Goal: Task Accomplishment & Management: Complete application form

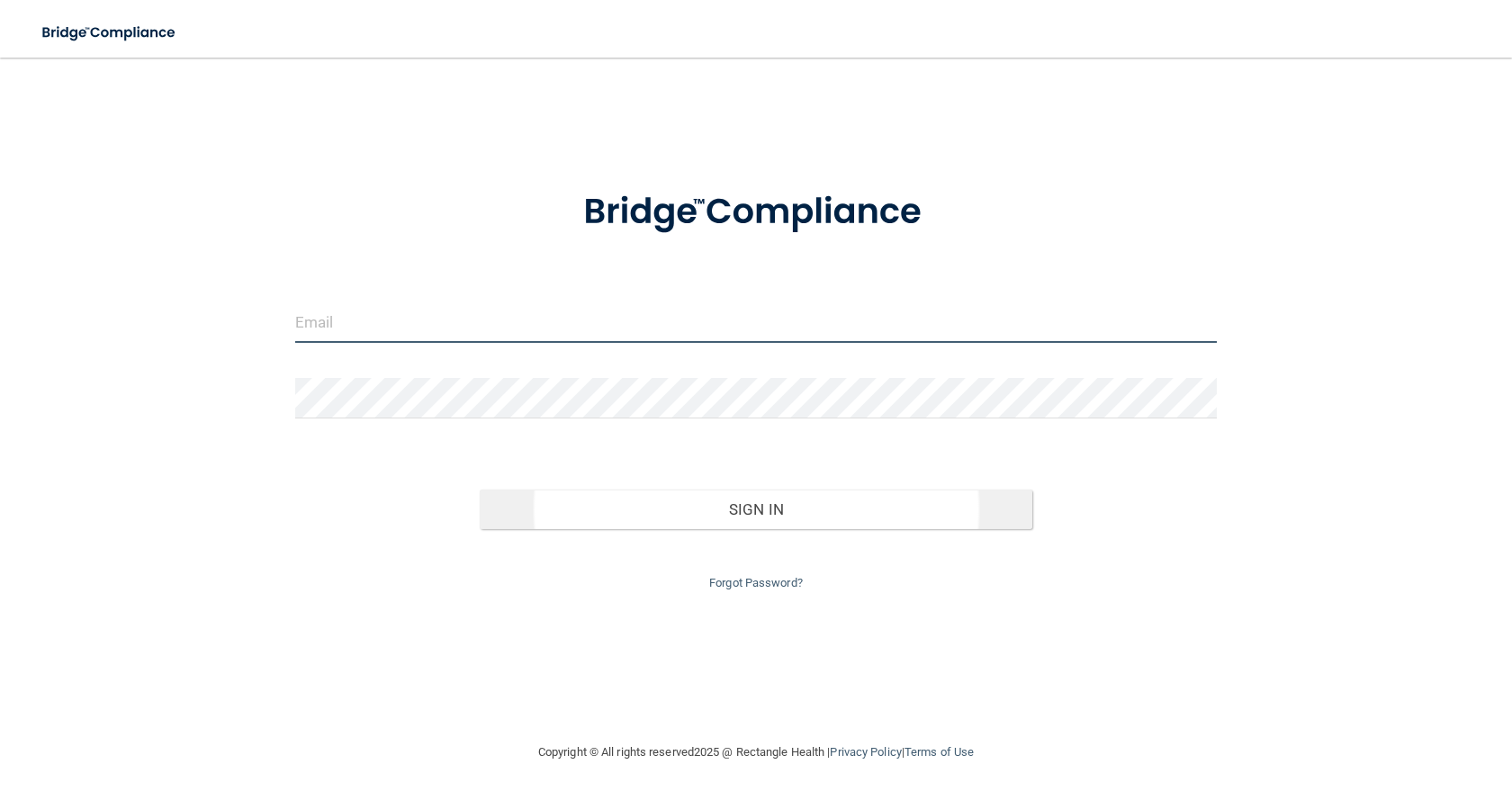
type input "[EMAIL_ADDRESS][DOMAIN_NAME]"
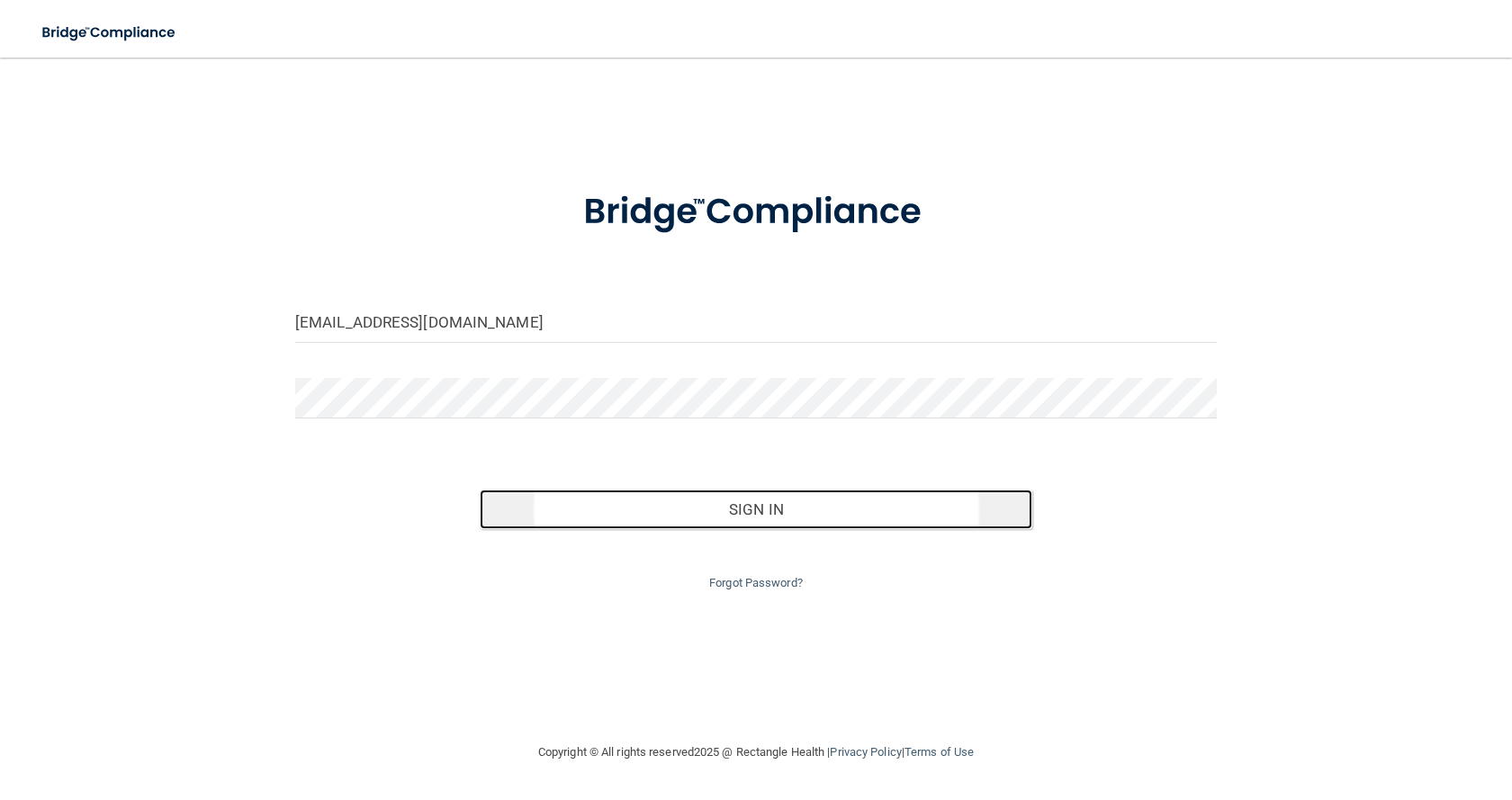
click at [727, 511] on button "Sign In" at bounding box center [756, 509] width 553 height 39
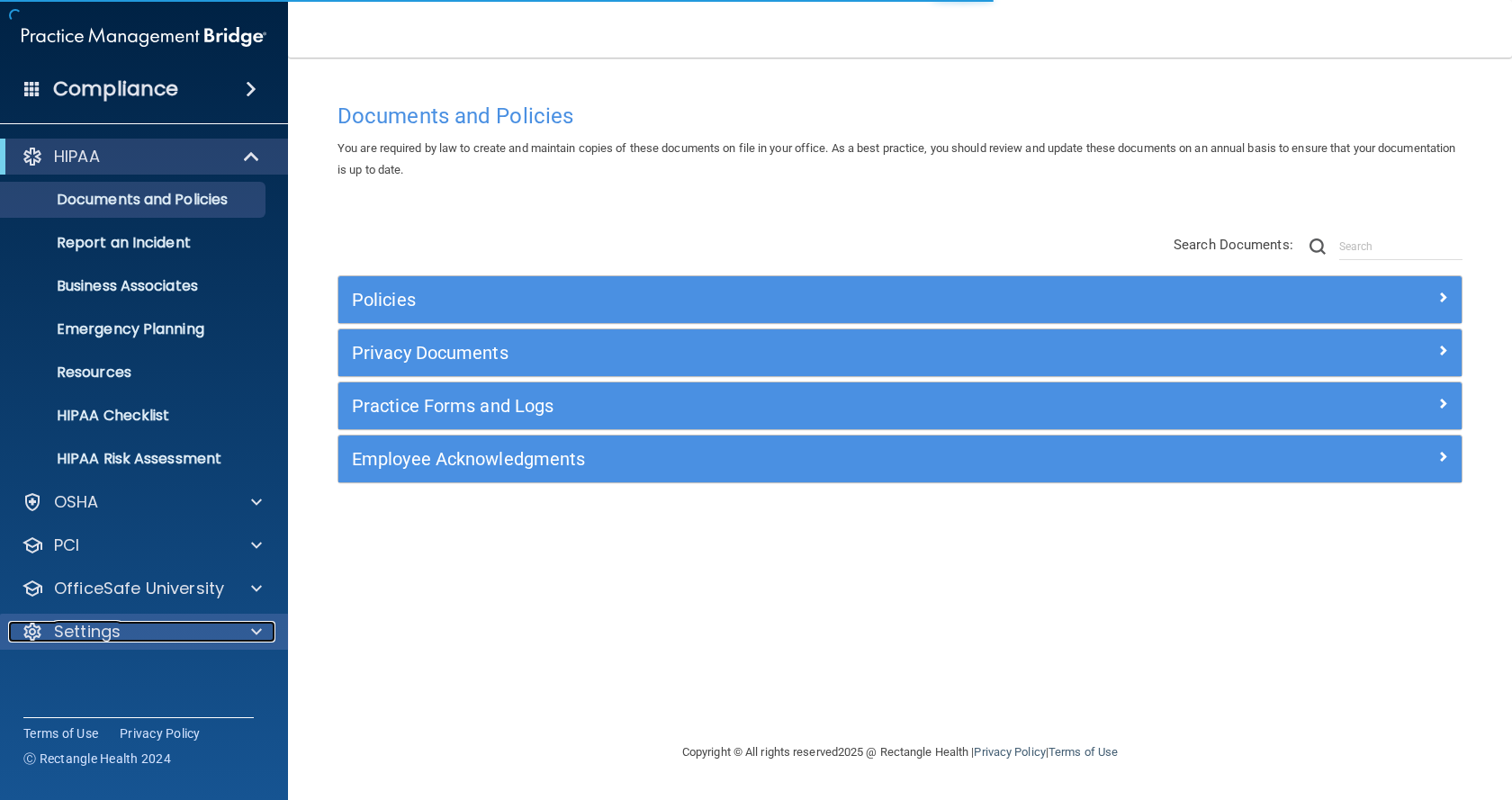
click at [133, 633] on div "Settings" at bounding box center [120, 631] width 223 height 21
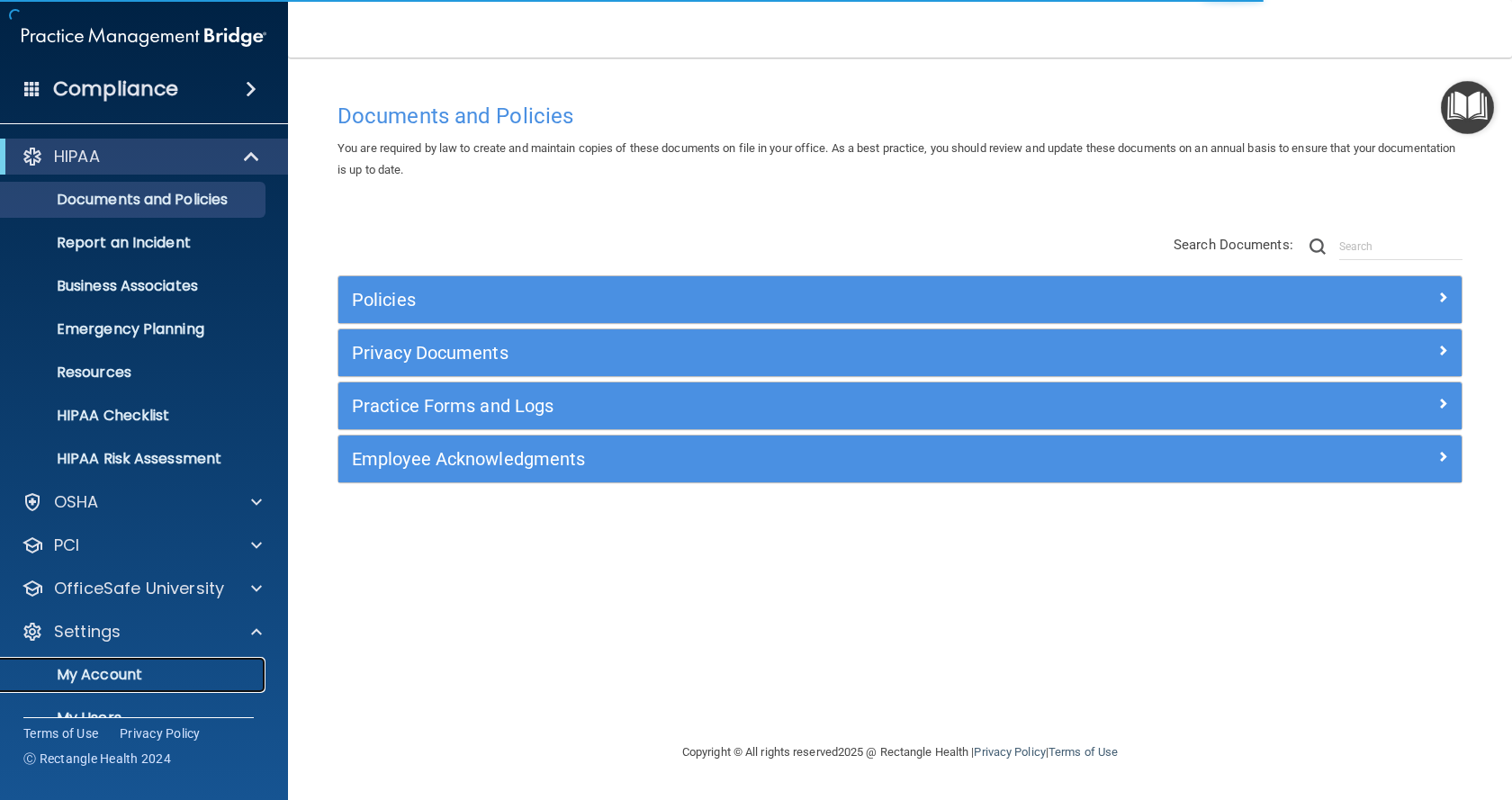
click at [109, 673] on p "My Account" at bounding box center [135, 674] width 246 height 18
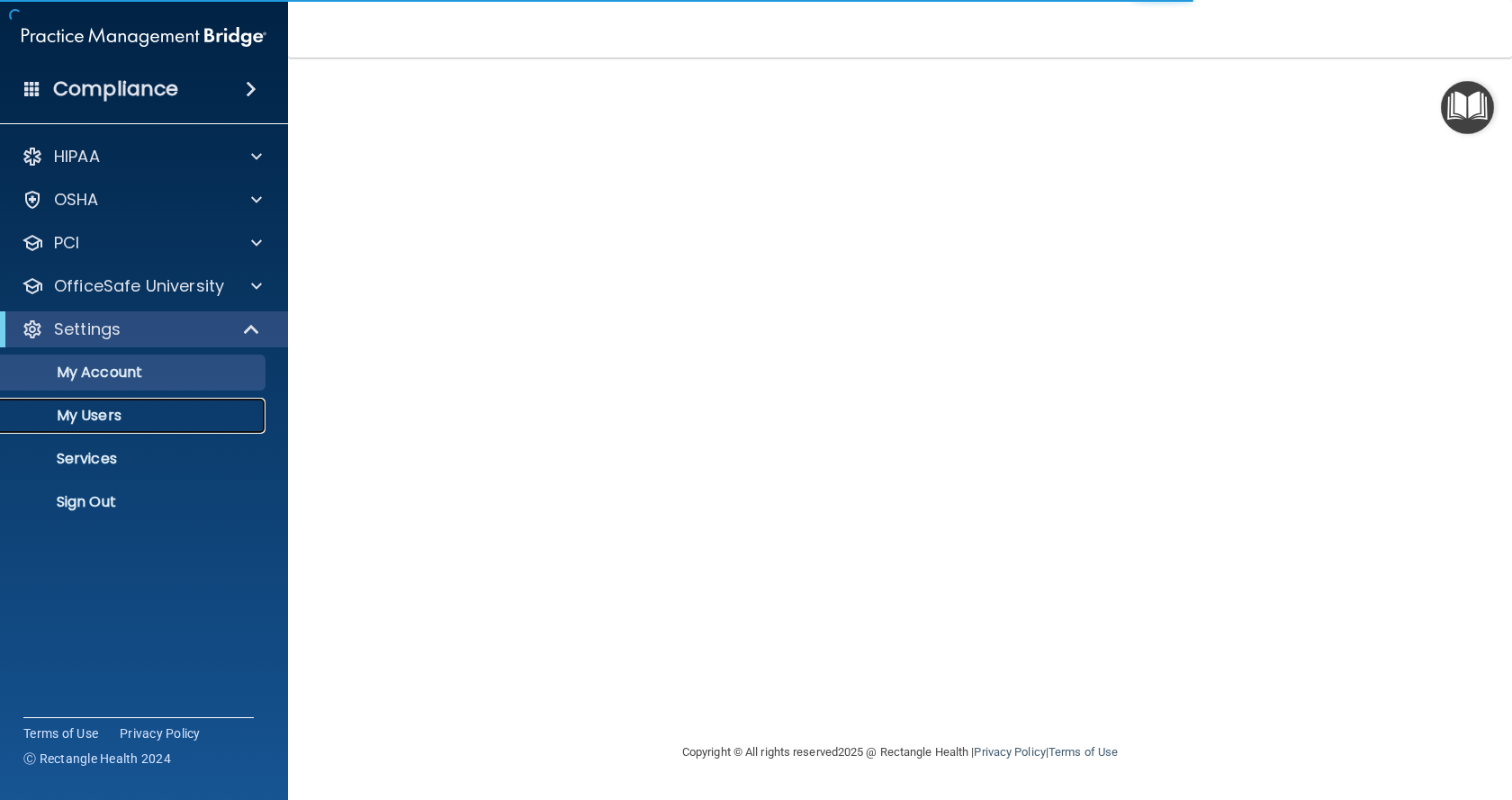
click at [108, 420] on p "My Users" at bounding box center [135, 415] width 246 height 18
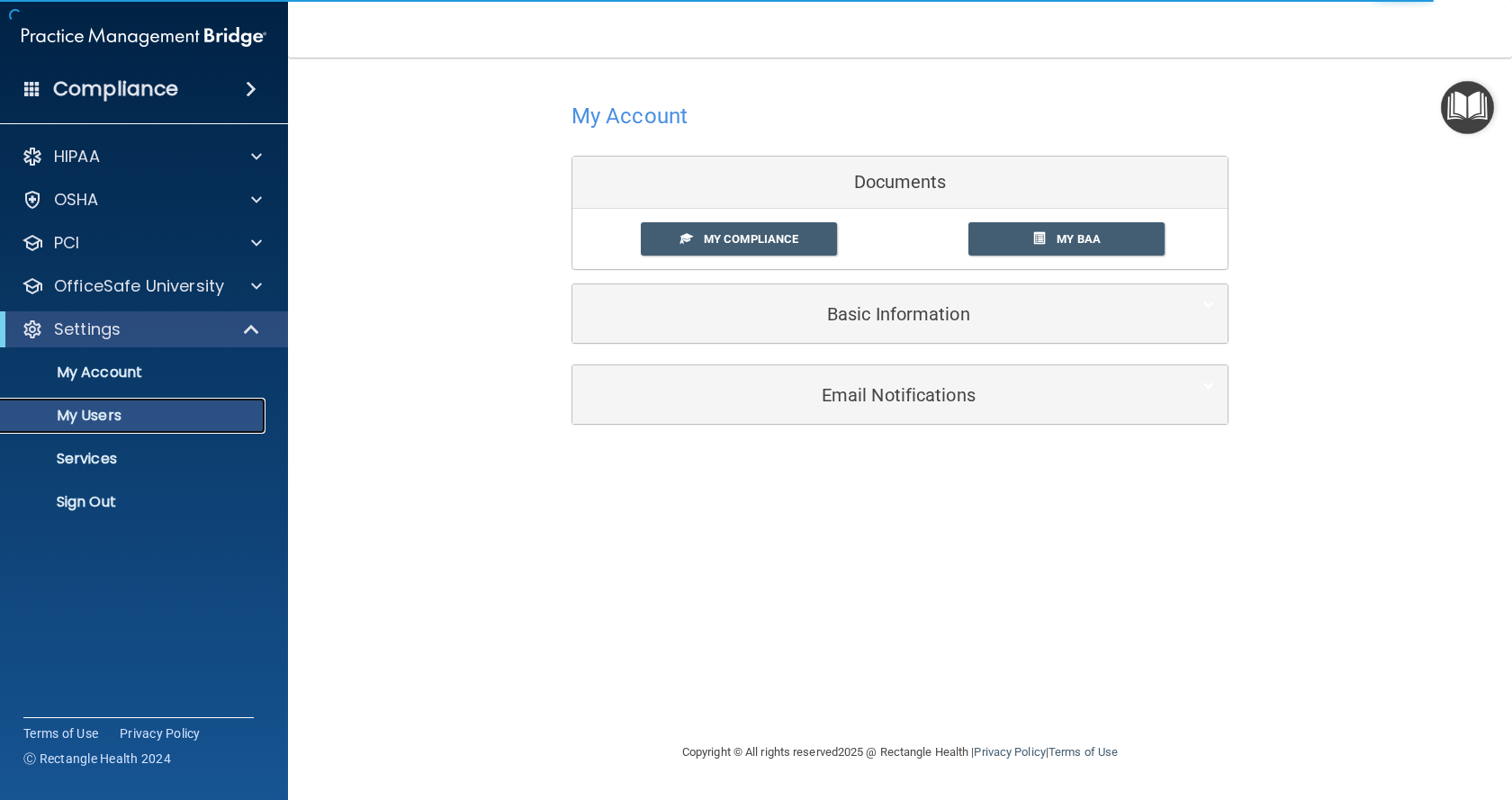
select select "20"
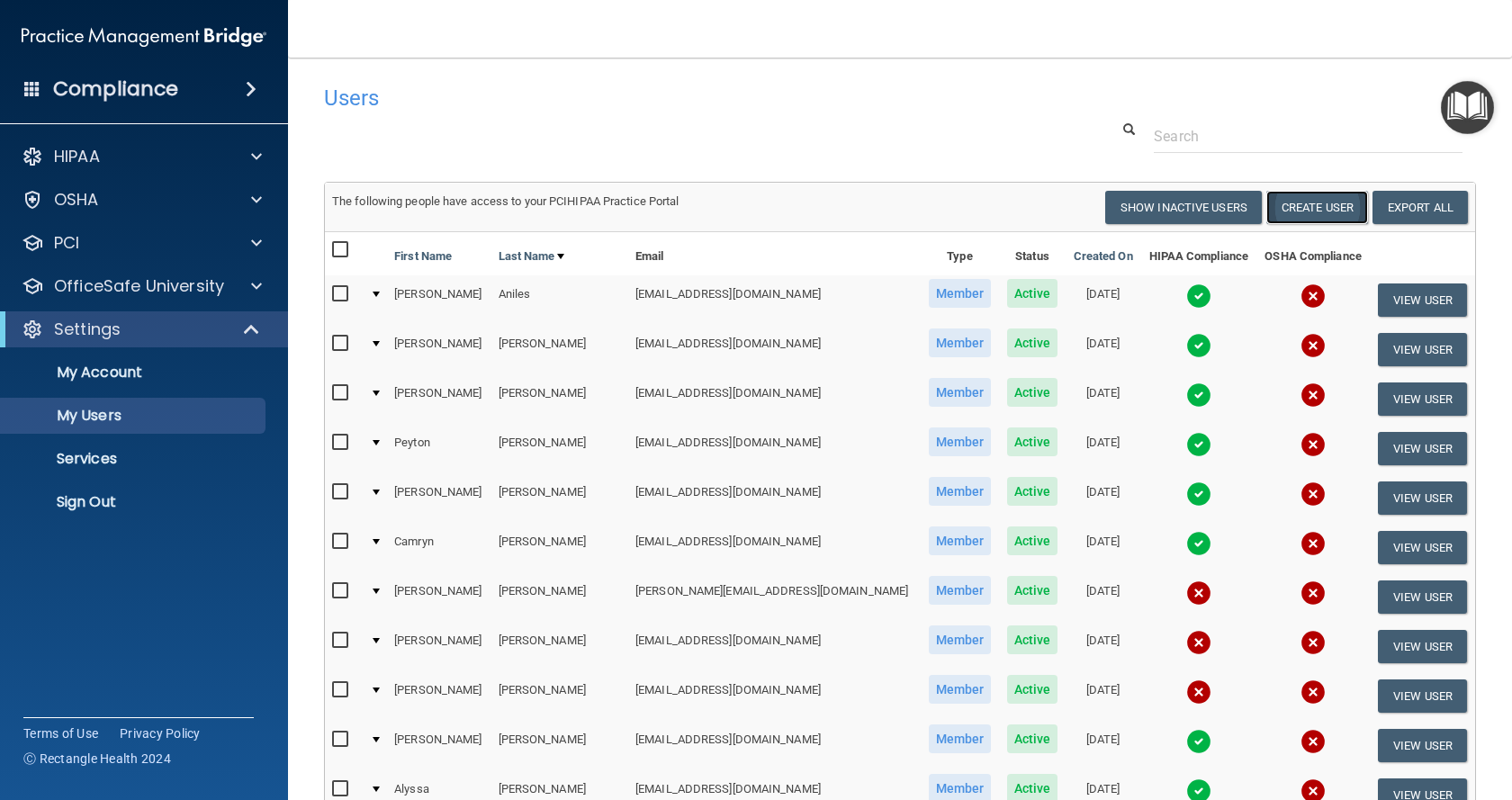
click at [1307, 216] on button "Create User" at bounding box center [1317, 207] width 102 height 34
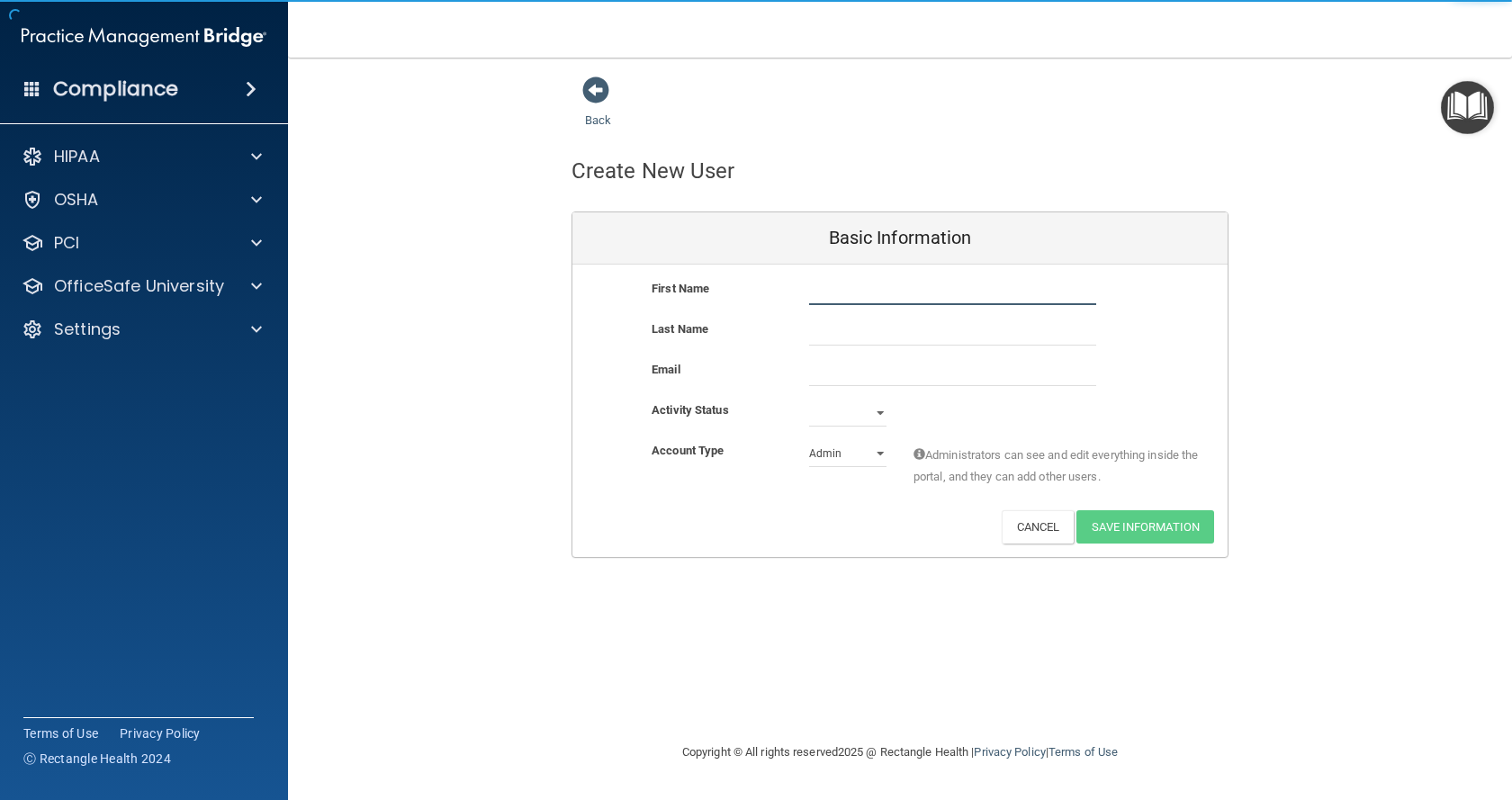
click at [862, 291] on input "text" at bounding box center [952, 291] width 287 height 27
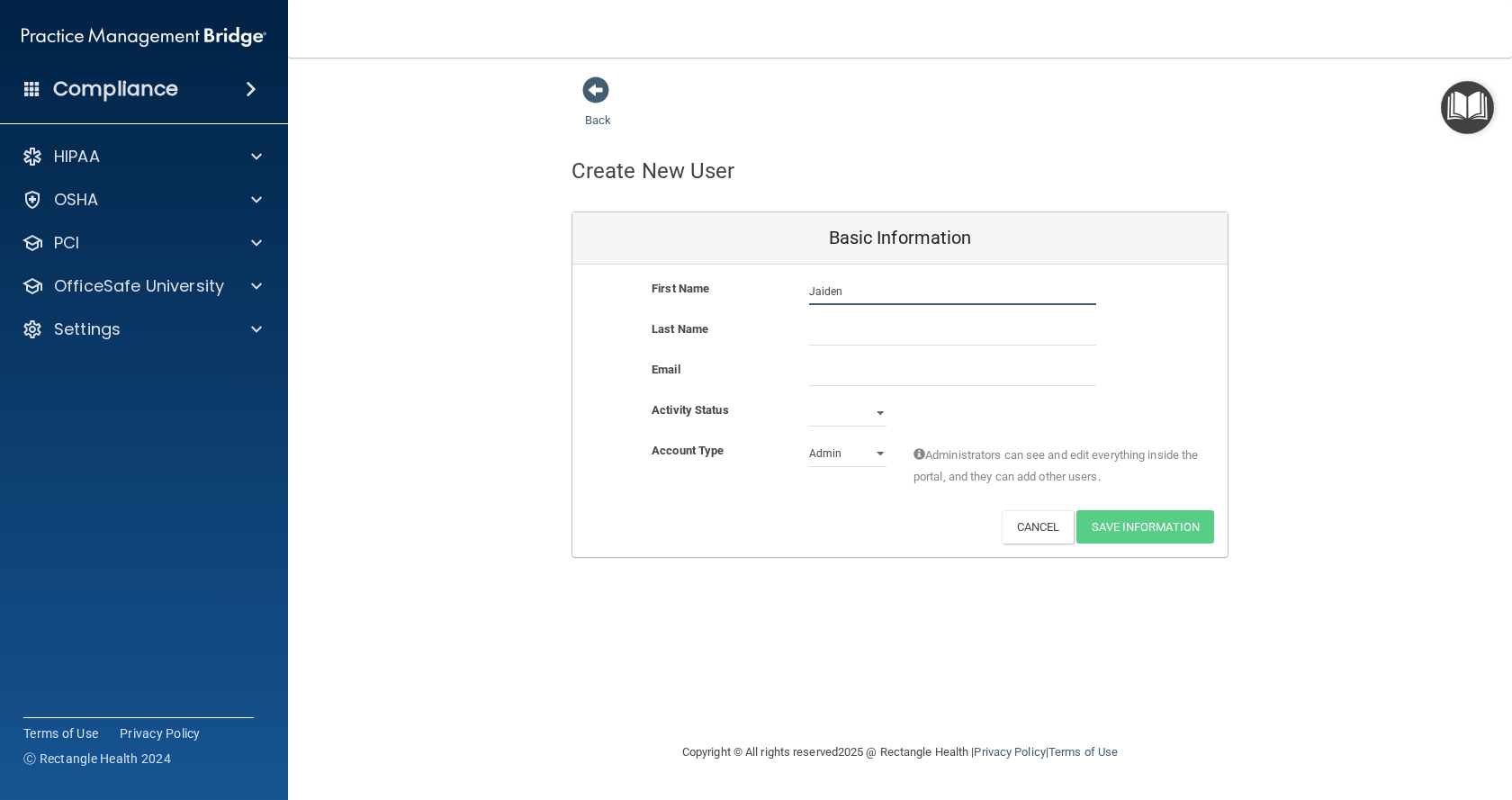
type input "Jaiden"
type input "[PERSON_NAME]"
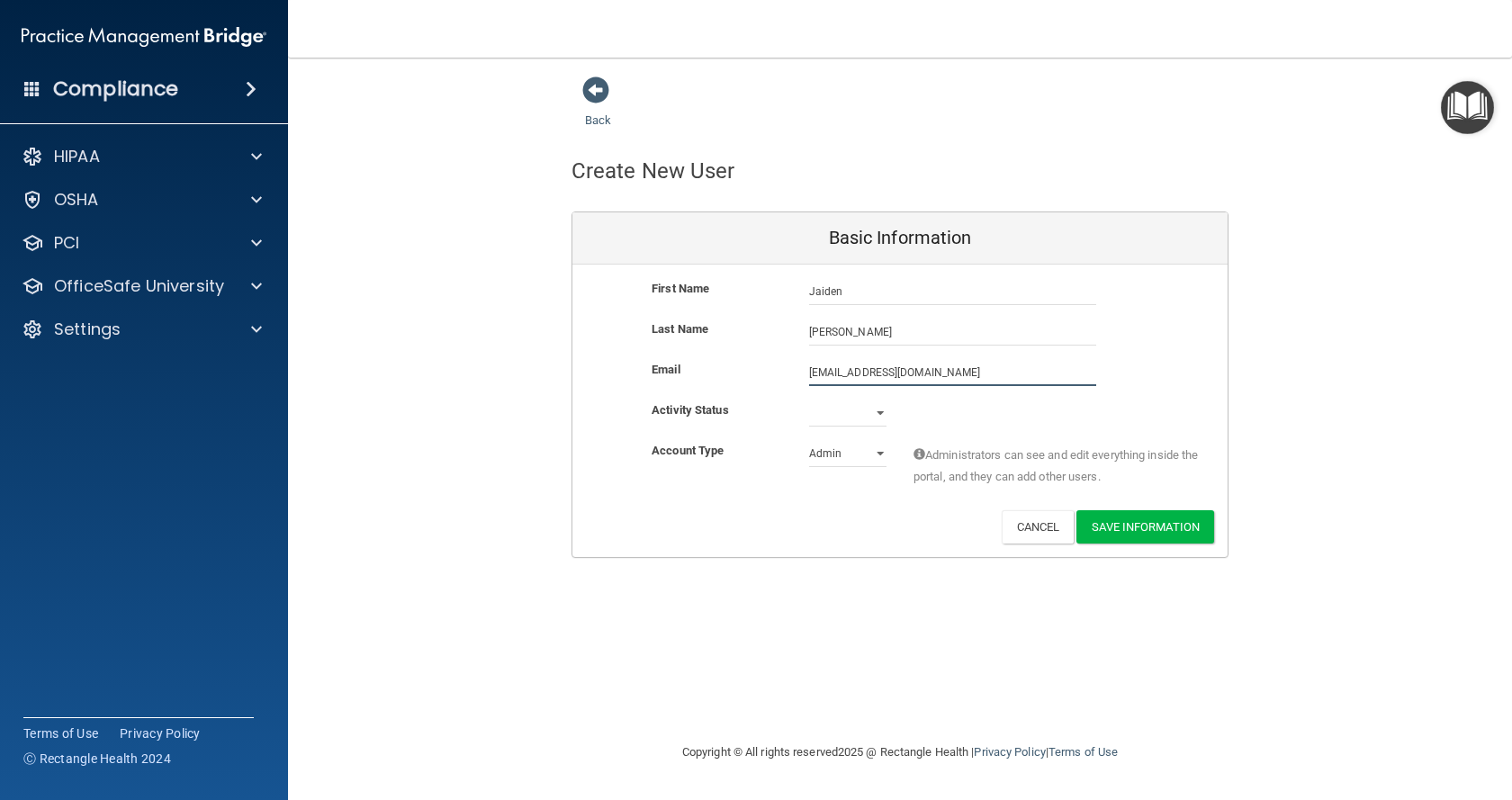
type input "[EMAIL_ADDRESS][DOMAIN_NAME]"
click at [875, 420] on select "Active Inactive" at bounding box center [847, 412] width 78 height 27
select select "active"
click at [809, 399] on select "Active Inactive" at bounding box center [847, 412] width 78 height 27
click at [845, 457] on select "Admin Member" at bounding box center [847, 453] width 78 height 27
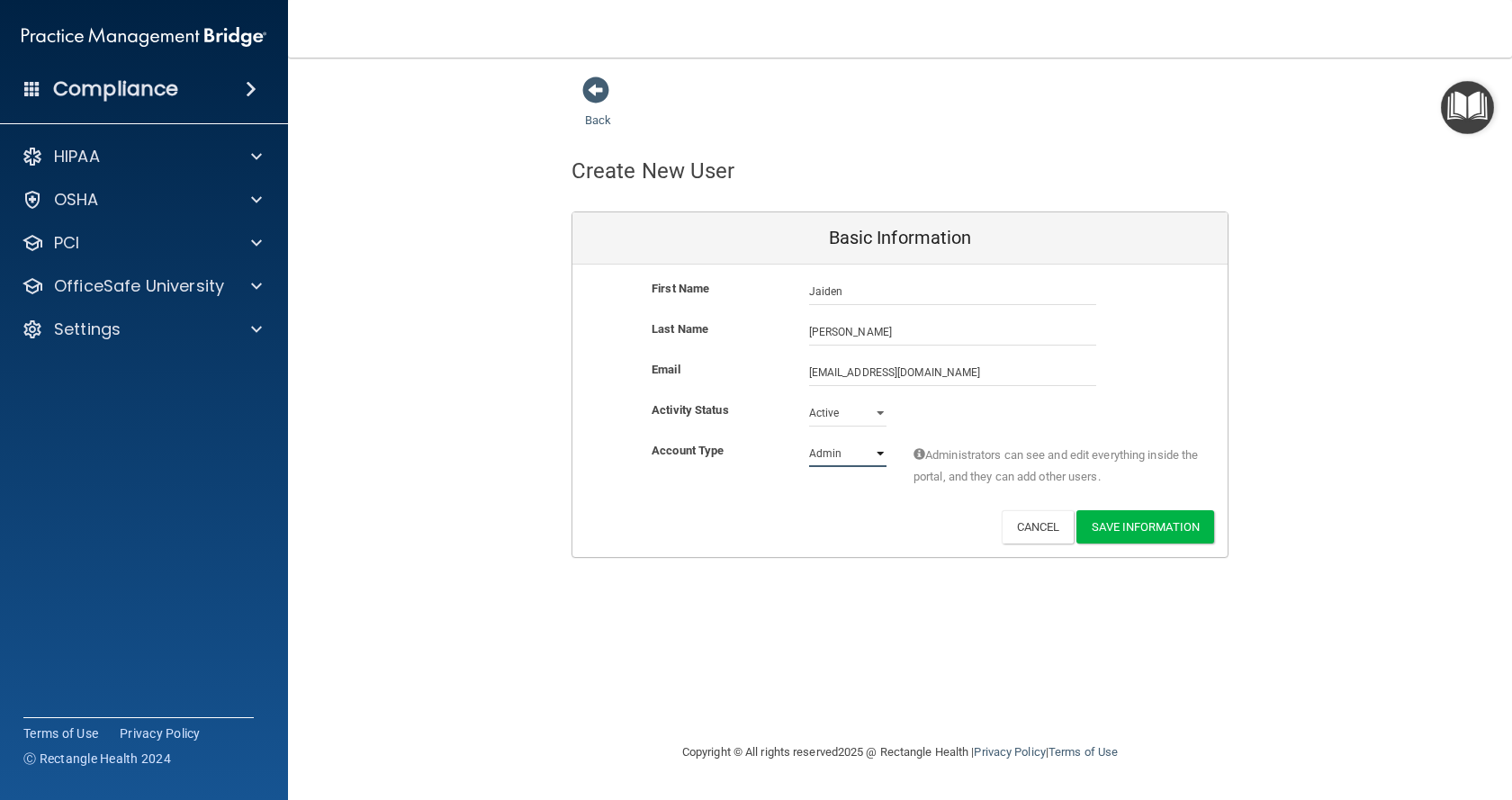
select select "practice_member"
click at [809, 440] on select "Admin Member" at bounding box center [847, 453] width 78 height 27
click at [1169, 534] on button "Save Information" at bounding box center [1145, 527] width 137 height 34
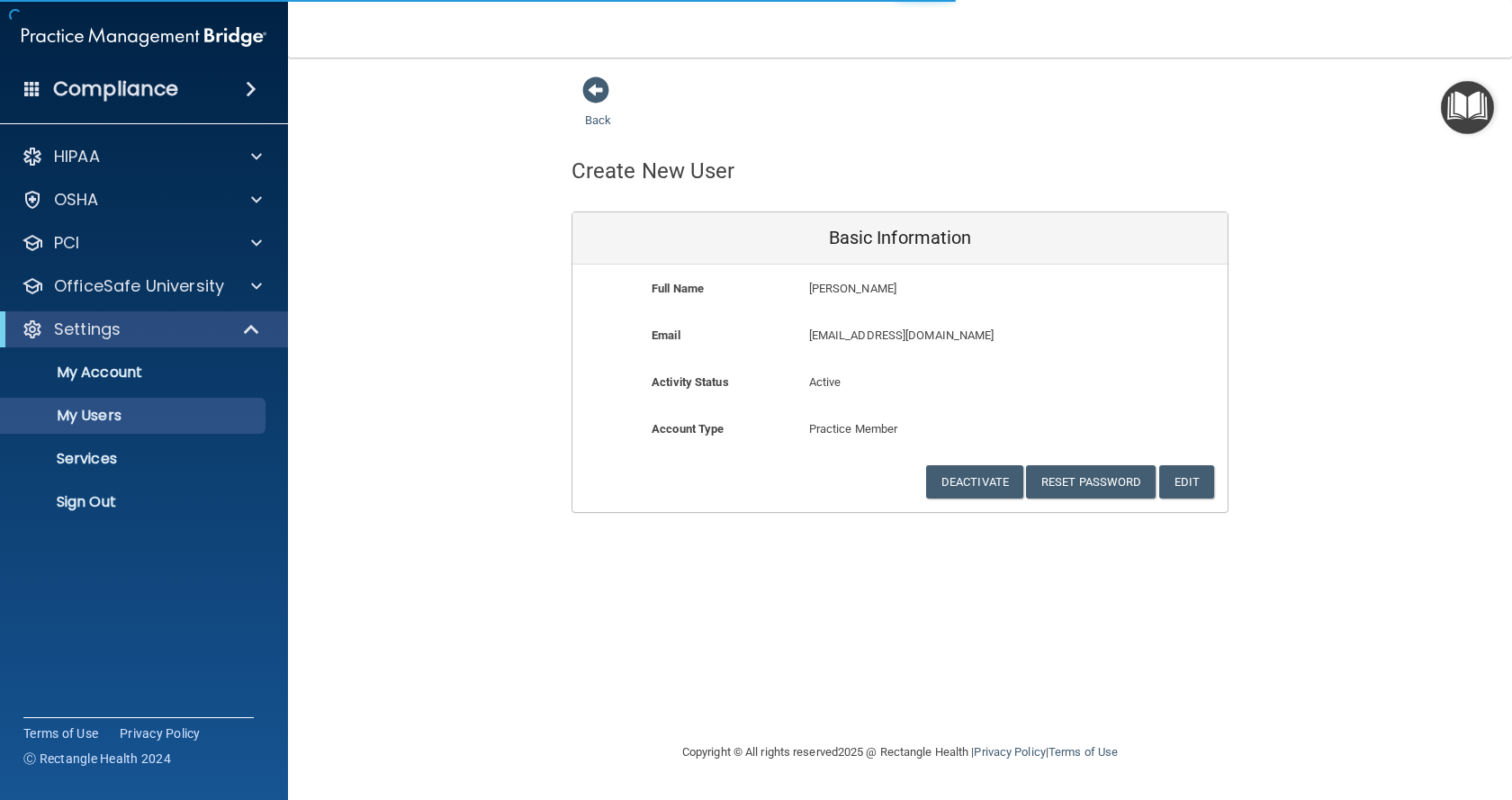
select select "20"
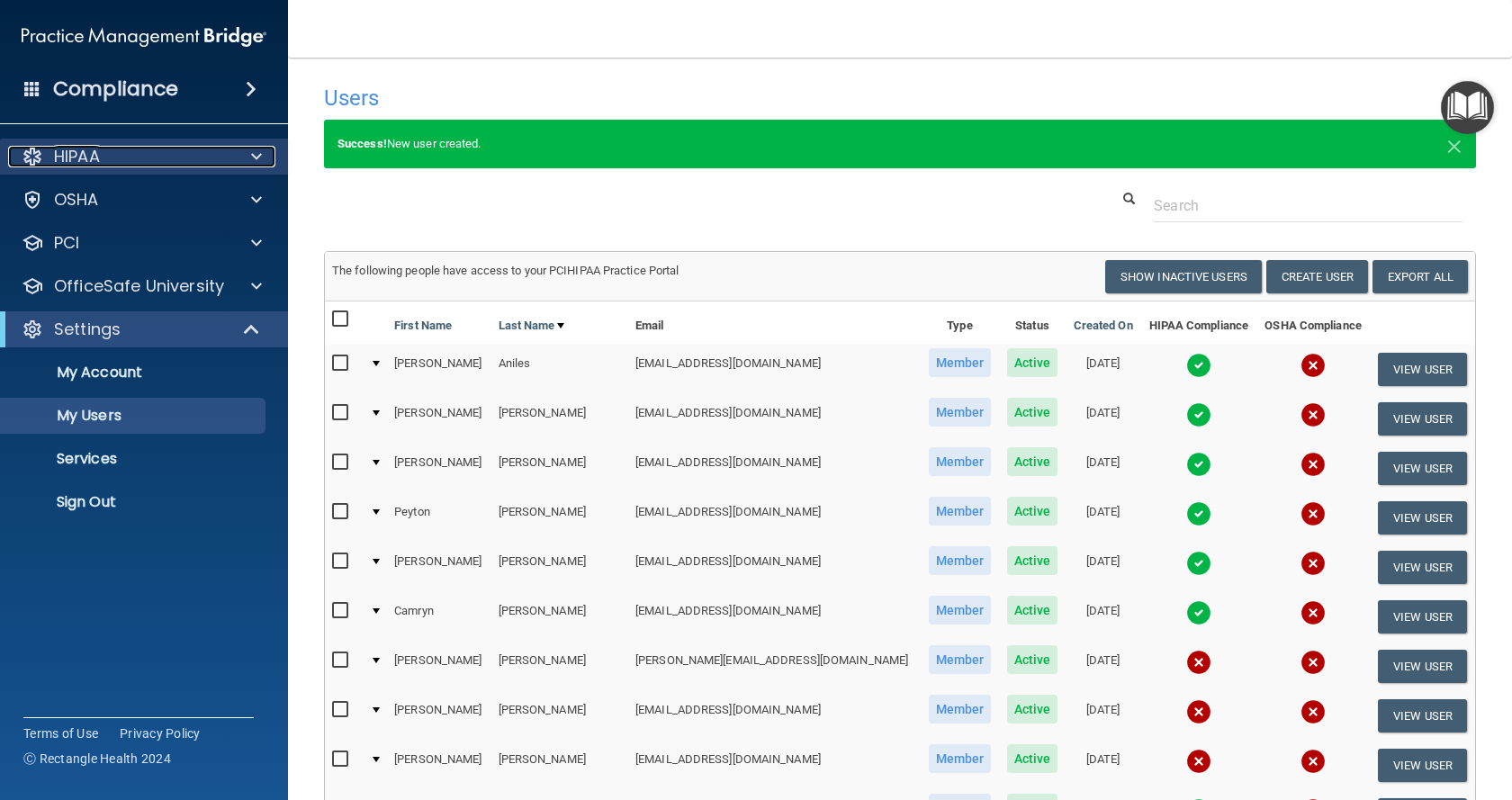
click at [145, 148] on div "HIPAA" at bounding box center [120, 156] width 223 height 21
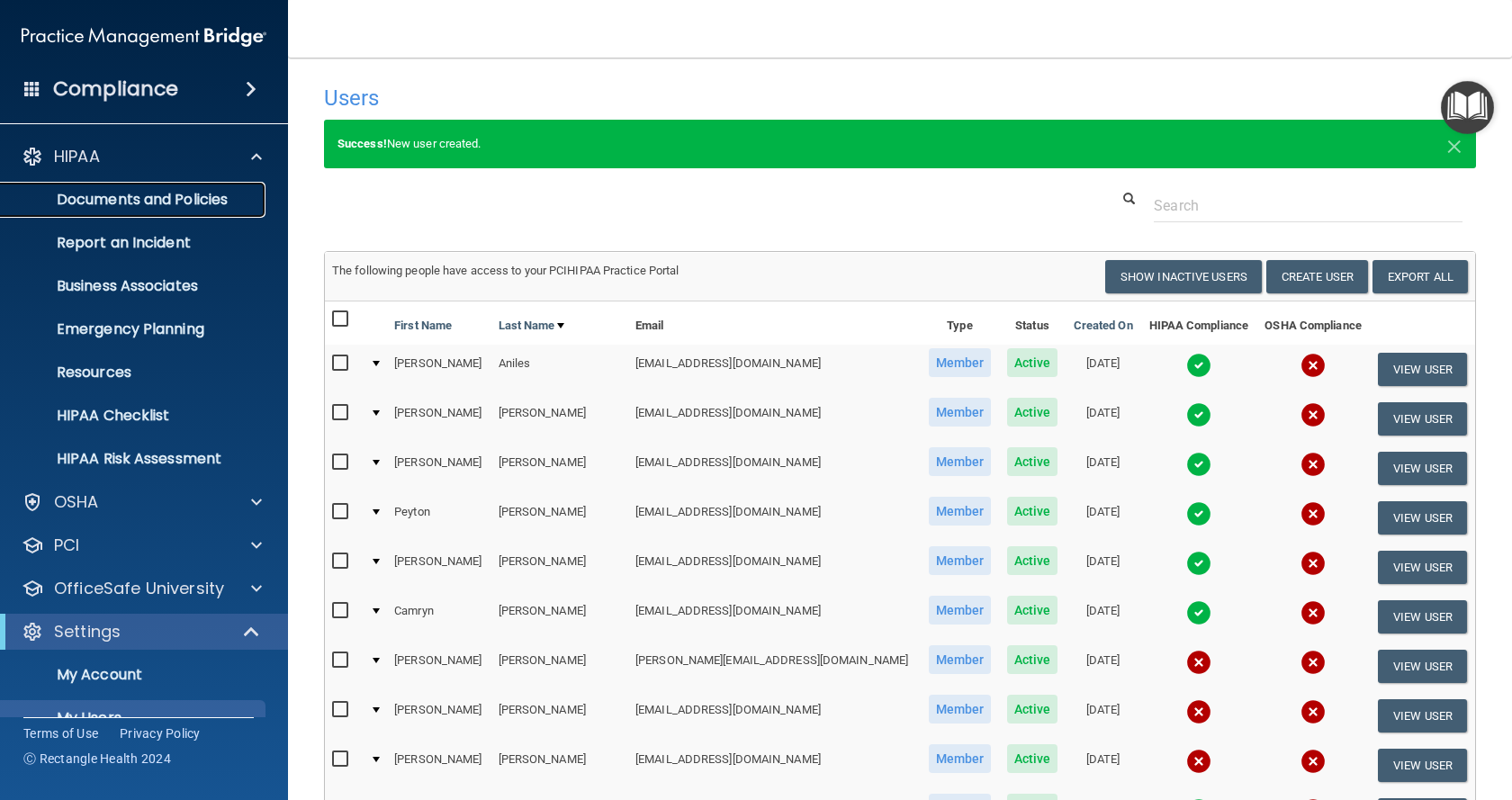
click at [146, 199] on p "Documents and Policies" at bounding box center [135, 199] width 246 height 18
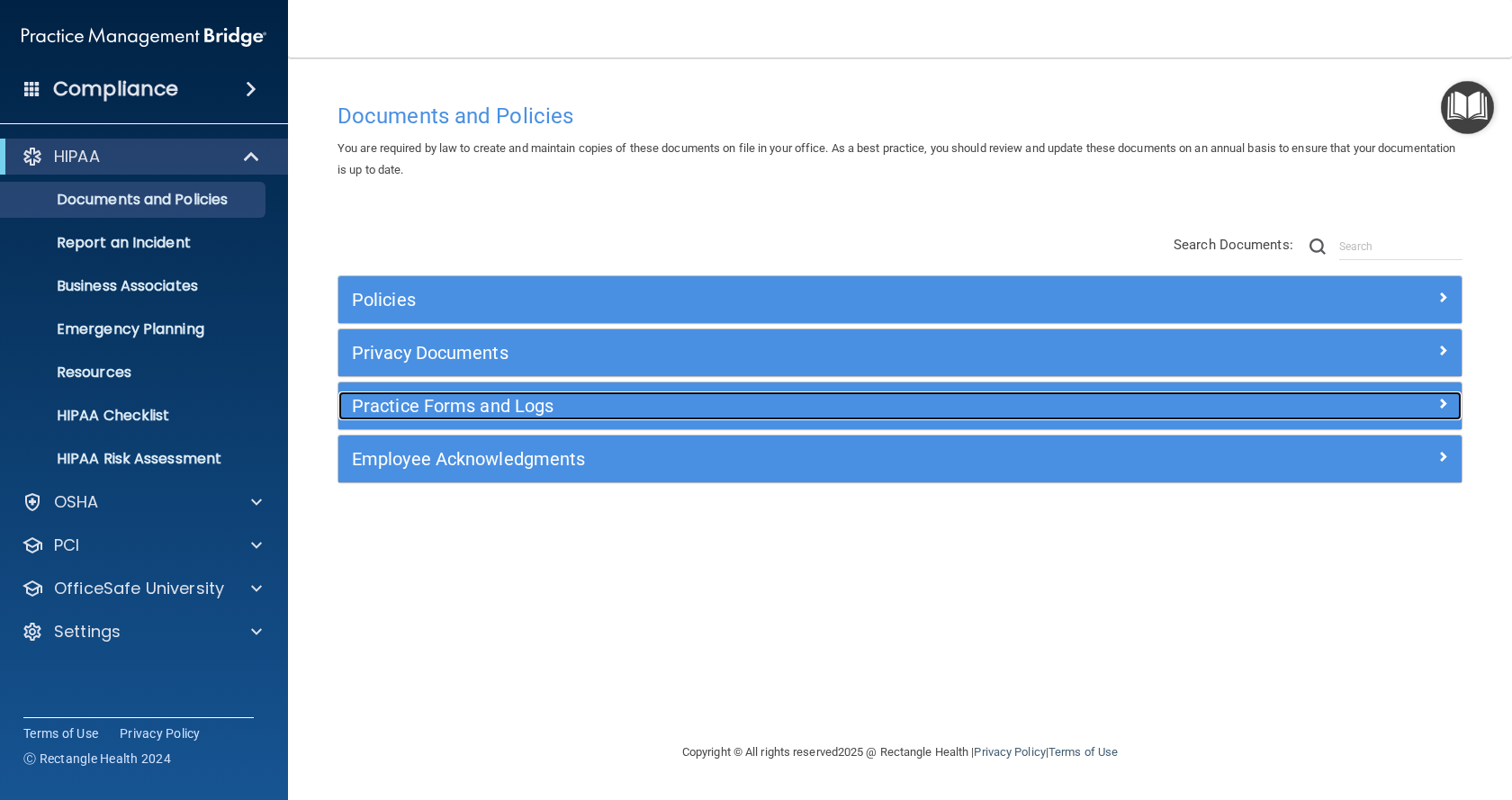
click at [529, 416] on h5 "Practice Forms and Logs" at bounding box center [759, 406] width 815 height 20
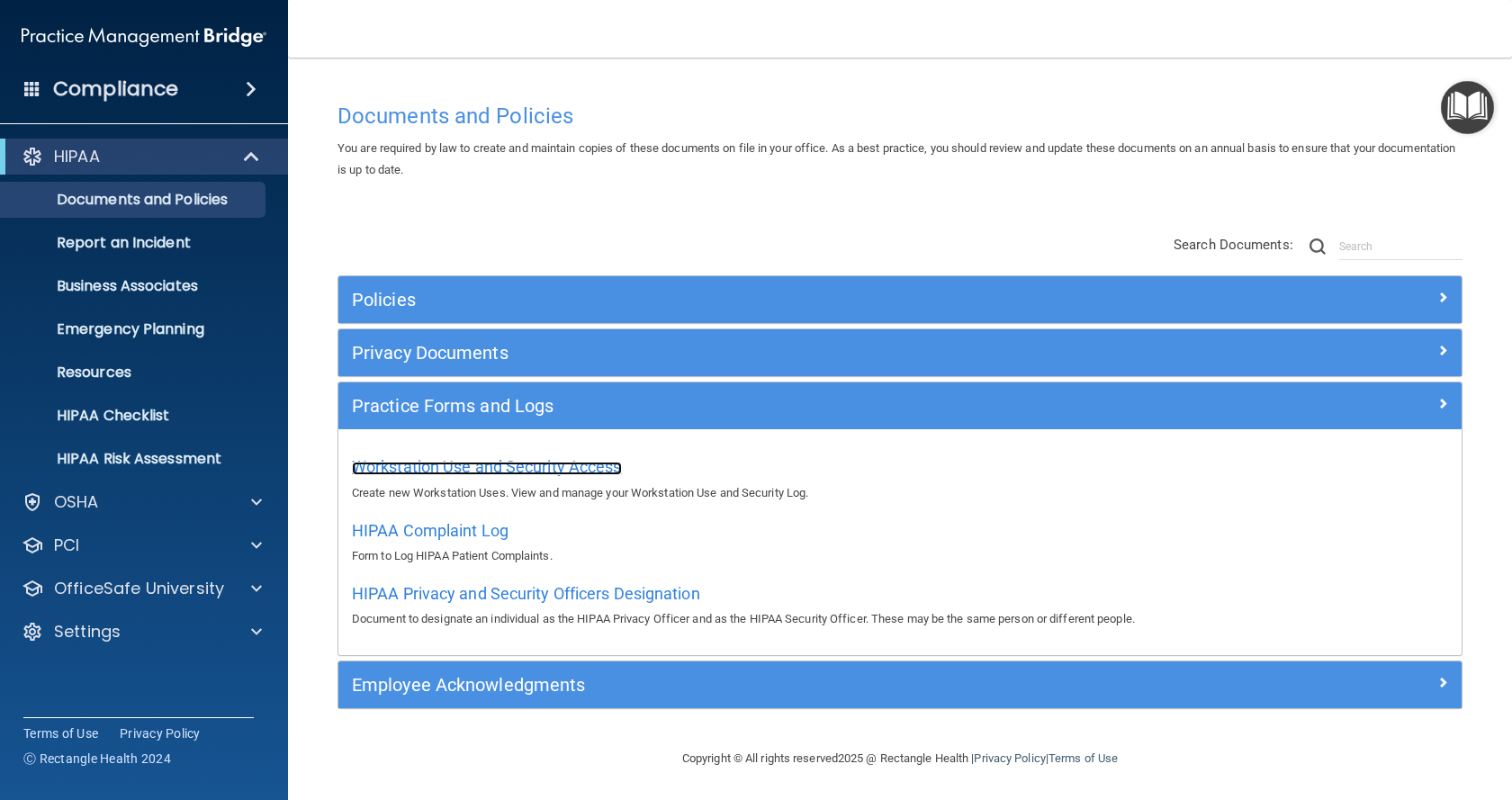
click at [595, 464] on span "Workstation Use and Security Access" at bounding box center [486, 466] width 270 height 19
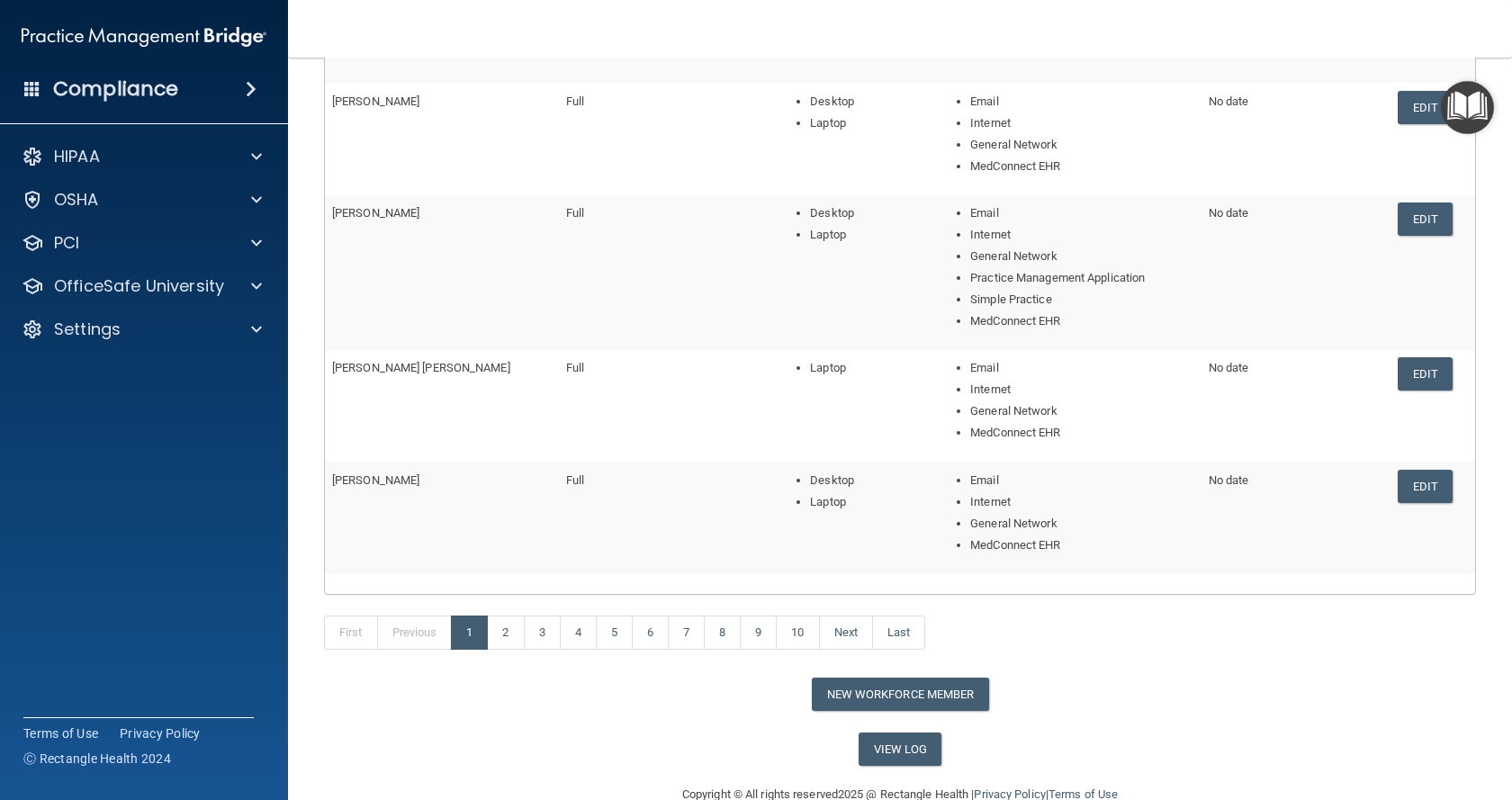
scroll to position [397, 0]
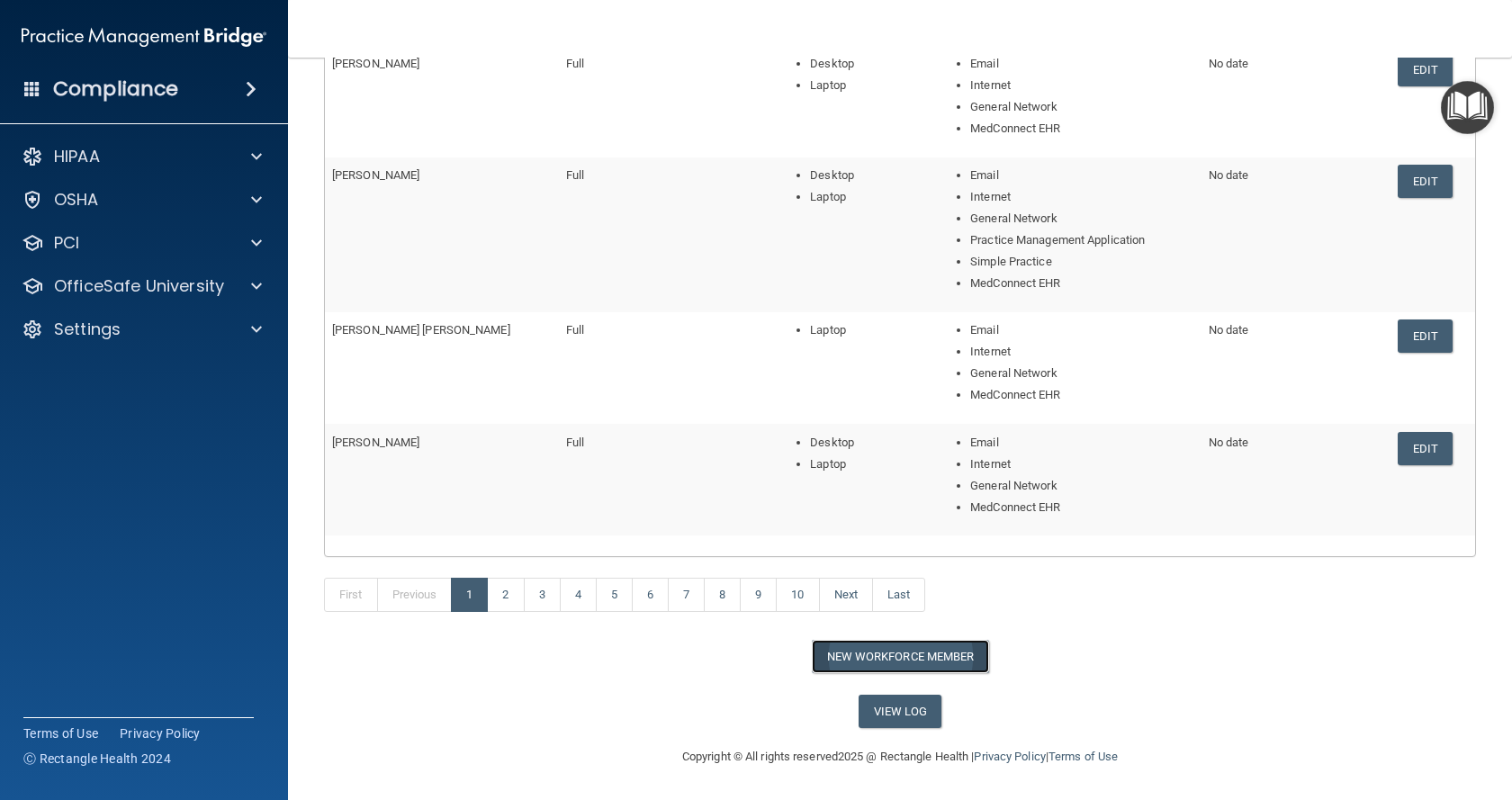
click at [909, 650] on button "New Workforce Member" at bounding box center [900, 656] width 178 height 34
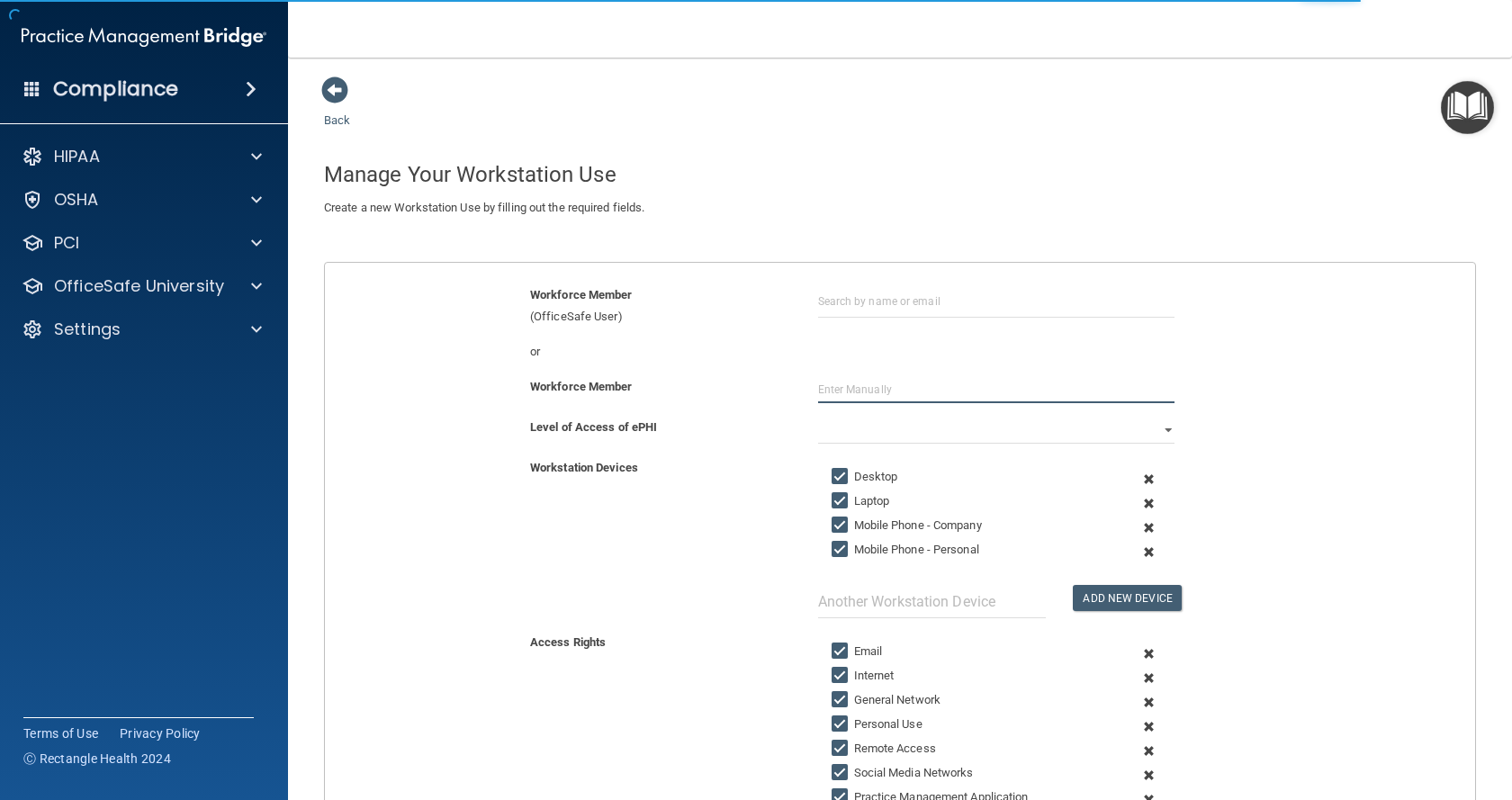
click at [884, 390] on input "text" at bounding box center [996, 389] width 356 height 27
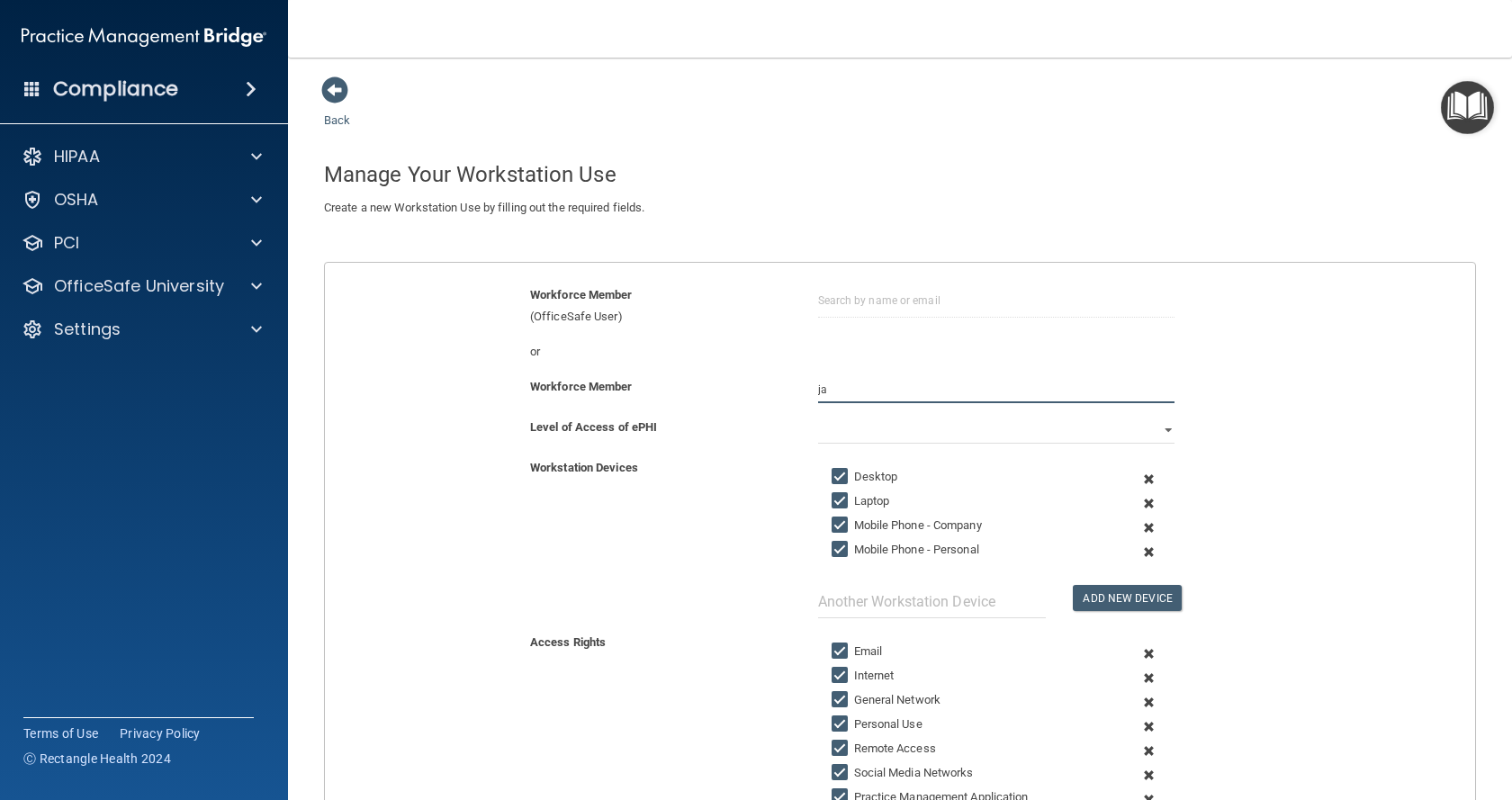
type input "j"
click at [900, 307] on input "text" at bounding box center [996, 301] width 356 height 34
click at [897, 338] on div "[PERSON_NAME]" at bounding box center [883, 345] width 87 height 15
type input "[PERSON_NAME]"
click at [857, 436] on select "Full Limited None" at bounding box center [996, 430] width 356 height 27
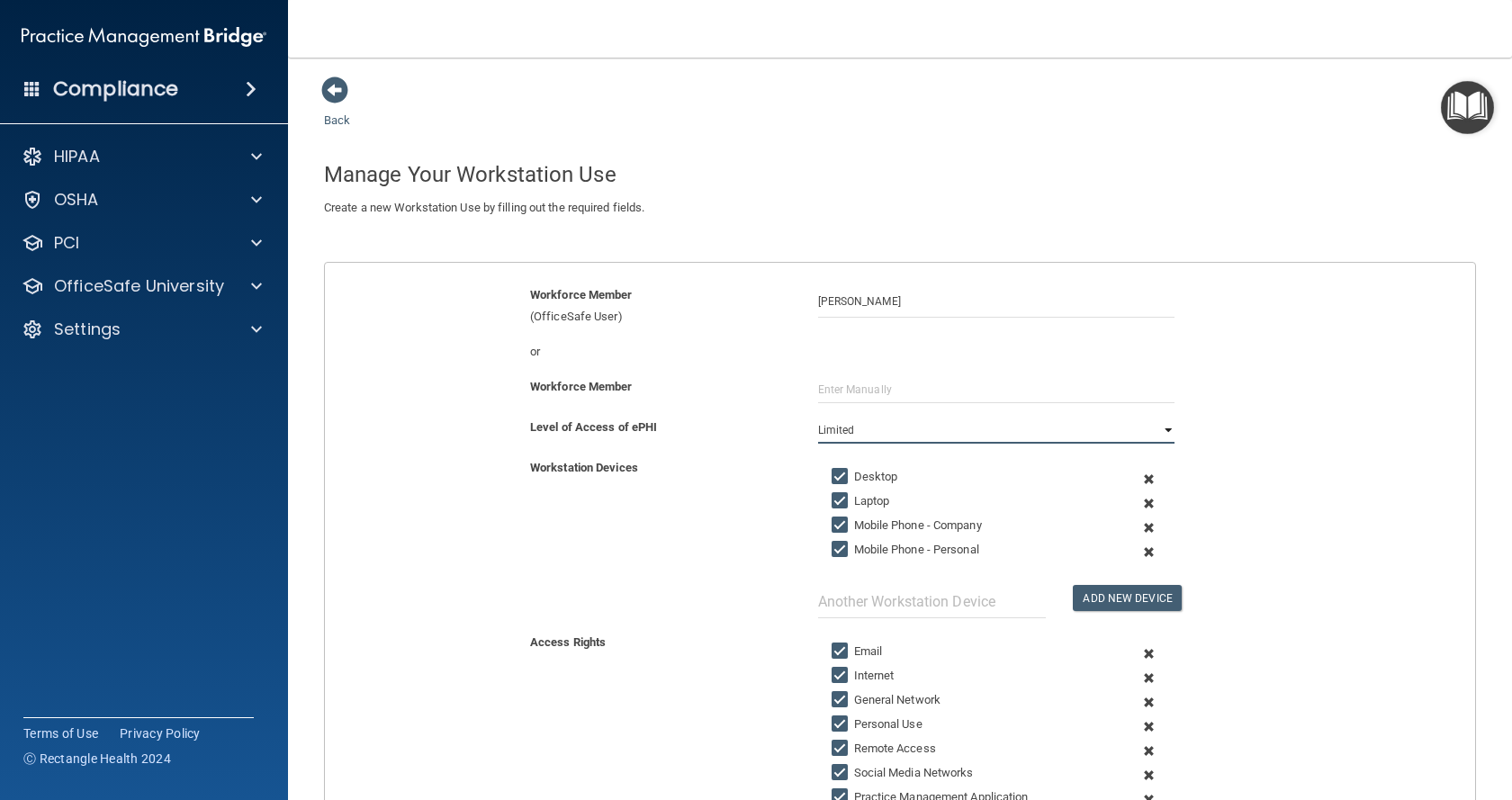
click at [818, 417] on select "Full Limited None" at bounding box center [996, 430] width 356 height 27
click at [869, 428] on select "Full Limited None" at bounding box center [996, 430] width 356 height 27
select select "0"
click at [818, 417] on select "Full Limited None" at bounding box center [996, 430] width 356 height 27
click at [831, 518] on input "Mobile Phone - Company" at bounding box center [842, 524] width 21 height 14
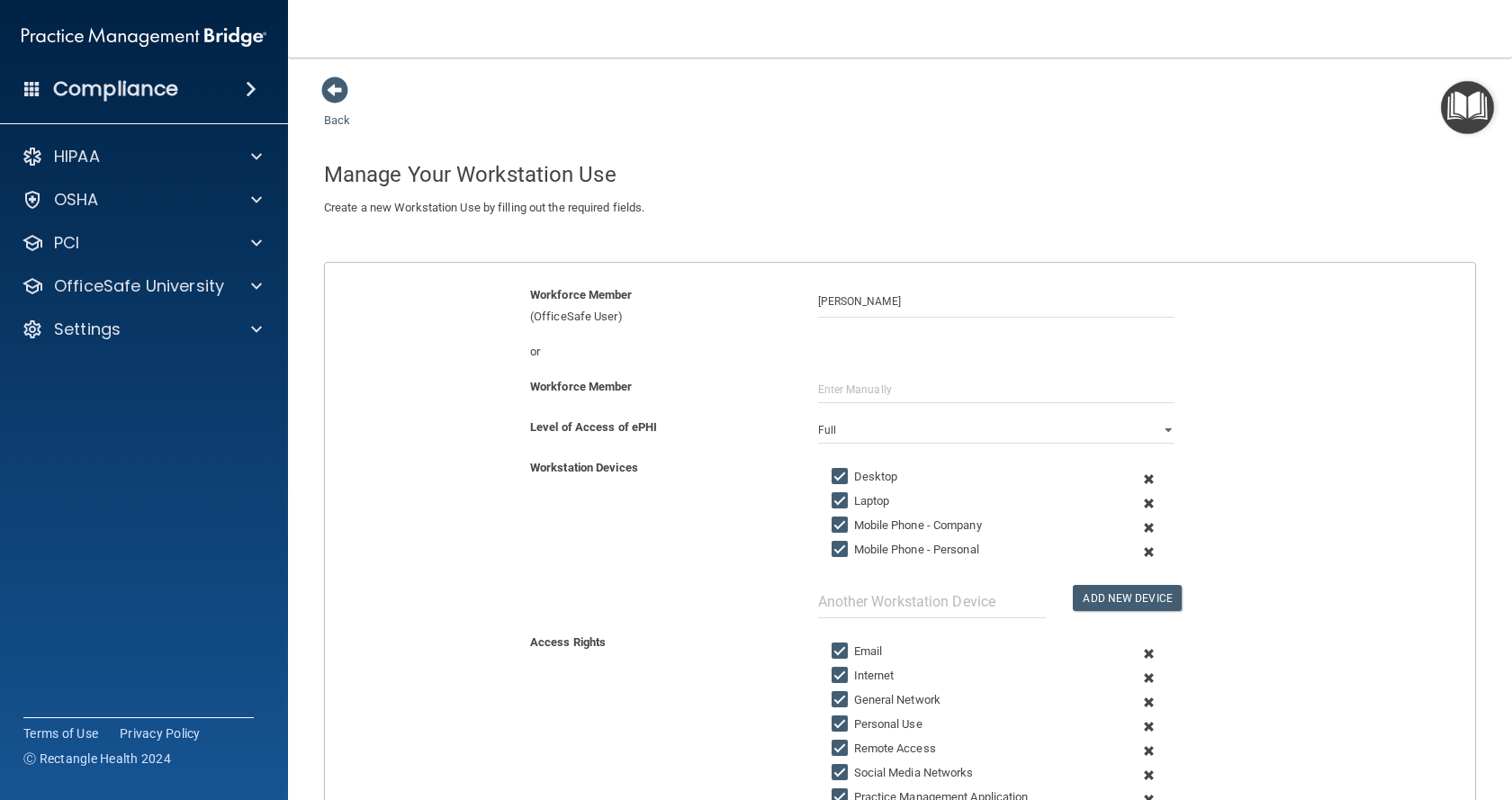
checkbox input "false"
click at [835, 545] on input "Mobile Phone - Personal" at bounding box center [842, 549] width 21 height 14
checkbox input "false"
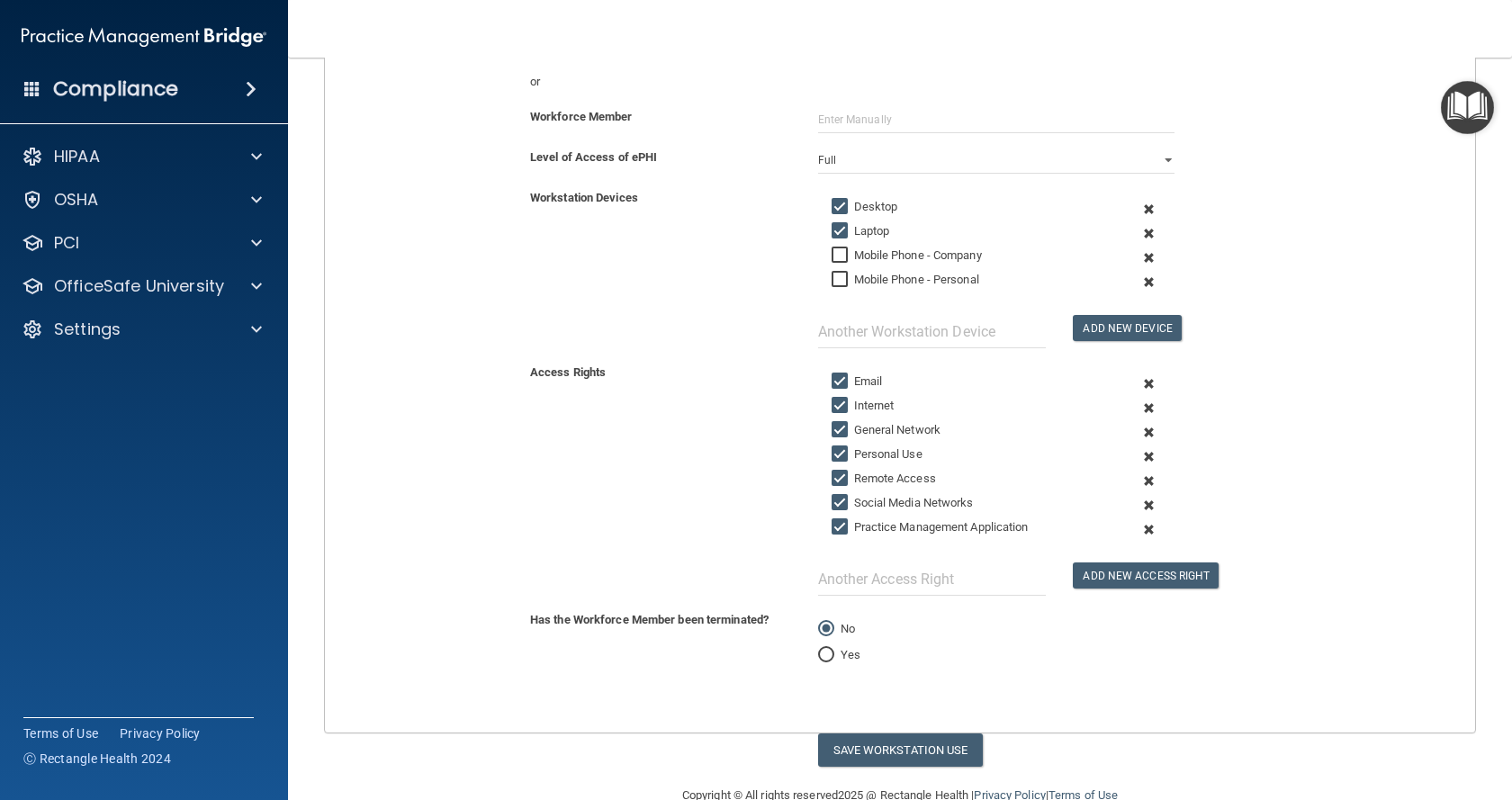
click at [899, 452] on label "Personal Use" at bounding box center [876, 454] width 91 height 21
click at [853, 452] on input "Personal Use" at bounding box center [842, 453] width 21 height 14
checkbox input "false"
click at [895, 476] on label "Remote Access" at bounding box center [884, 479] width 105 height 21
click at [853, 476] on input "Remote Access" at bounding box center [842, 478] width 21 height 14
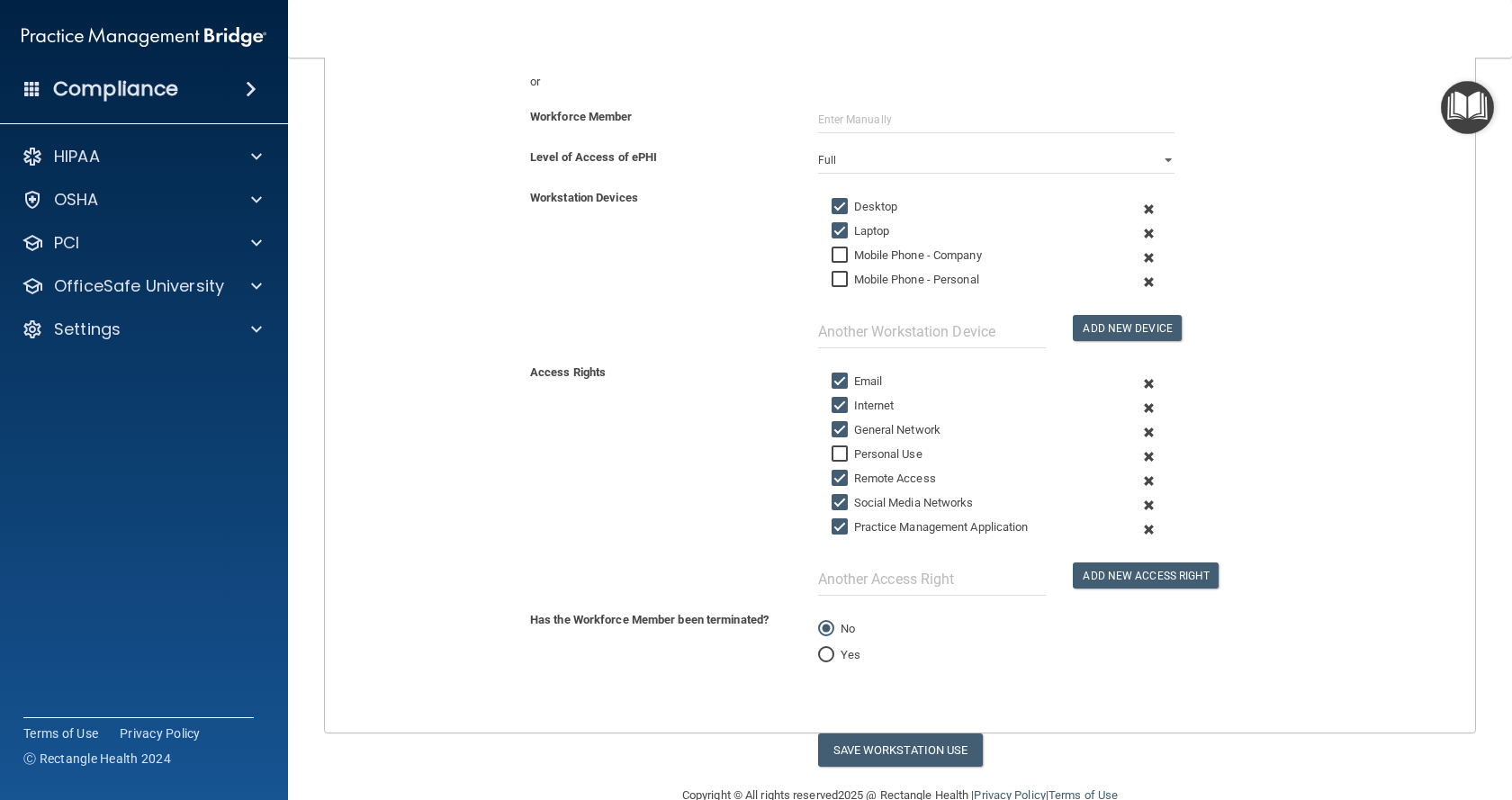
checkbox input "false"
click at [898, 496] on label "Social Media Networks" at bounding box center [902, 503] width 142 height 21
click at [853, 496] on input "Social Media Networks" at bounding box center [842, 502] width 21 height 14
checkbox input "false"
click at [902, 521] on label "Practice Management Application" at bounding box center [929, 527] width 197 height 21
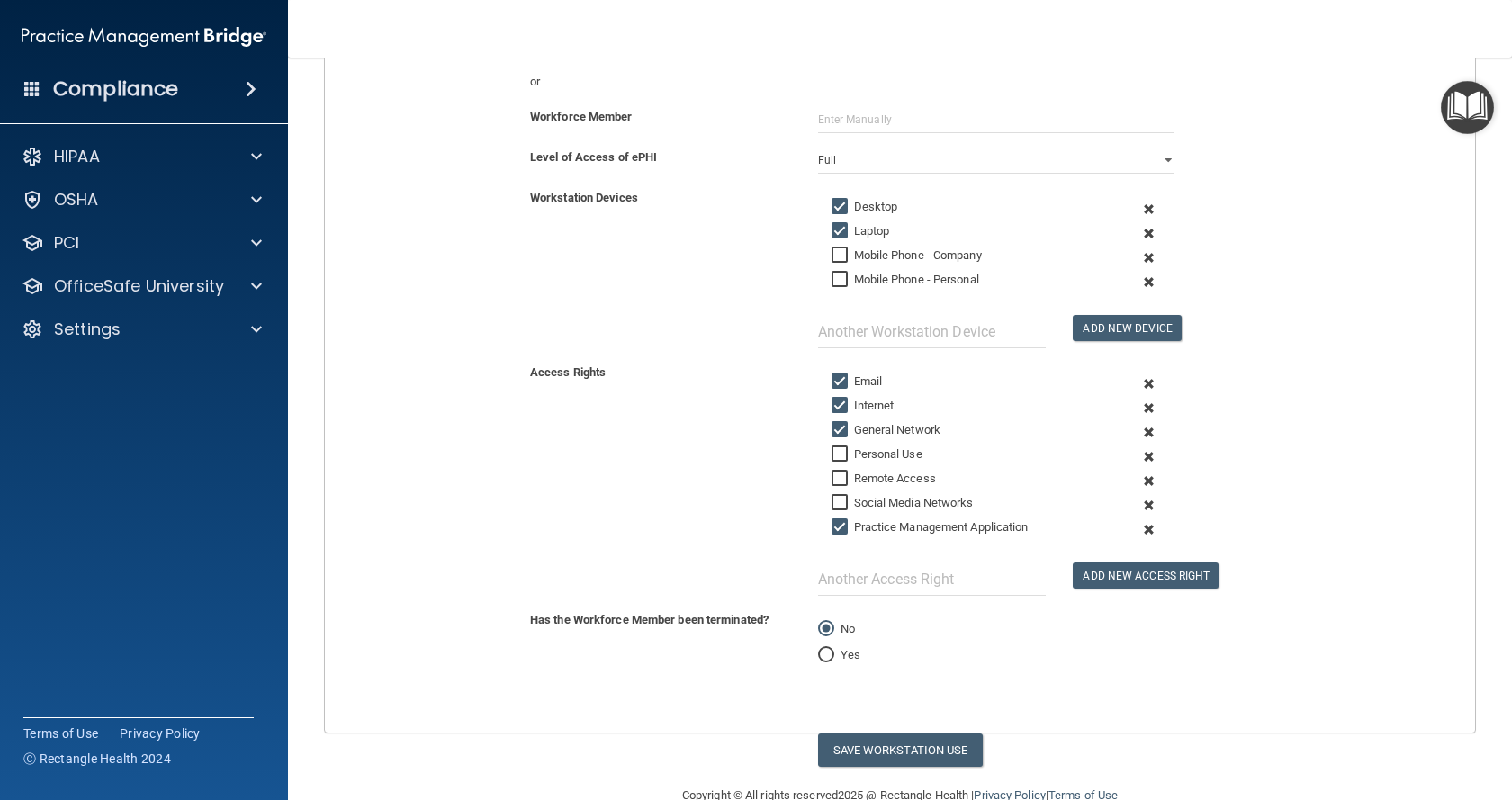
click at [853, 521] on input "Practice Management Application" at bounding box center [842, 526] width 21 height 14
checkbox input "false"
click at [909, 577] on input "text" at bounding box center [932, 579] width 229 height 34
type input "MedConnect EHR"
click at [1097, 579] on button "Add New Access Right" at bounding box center [1145, 576] width 146 height 26
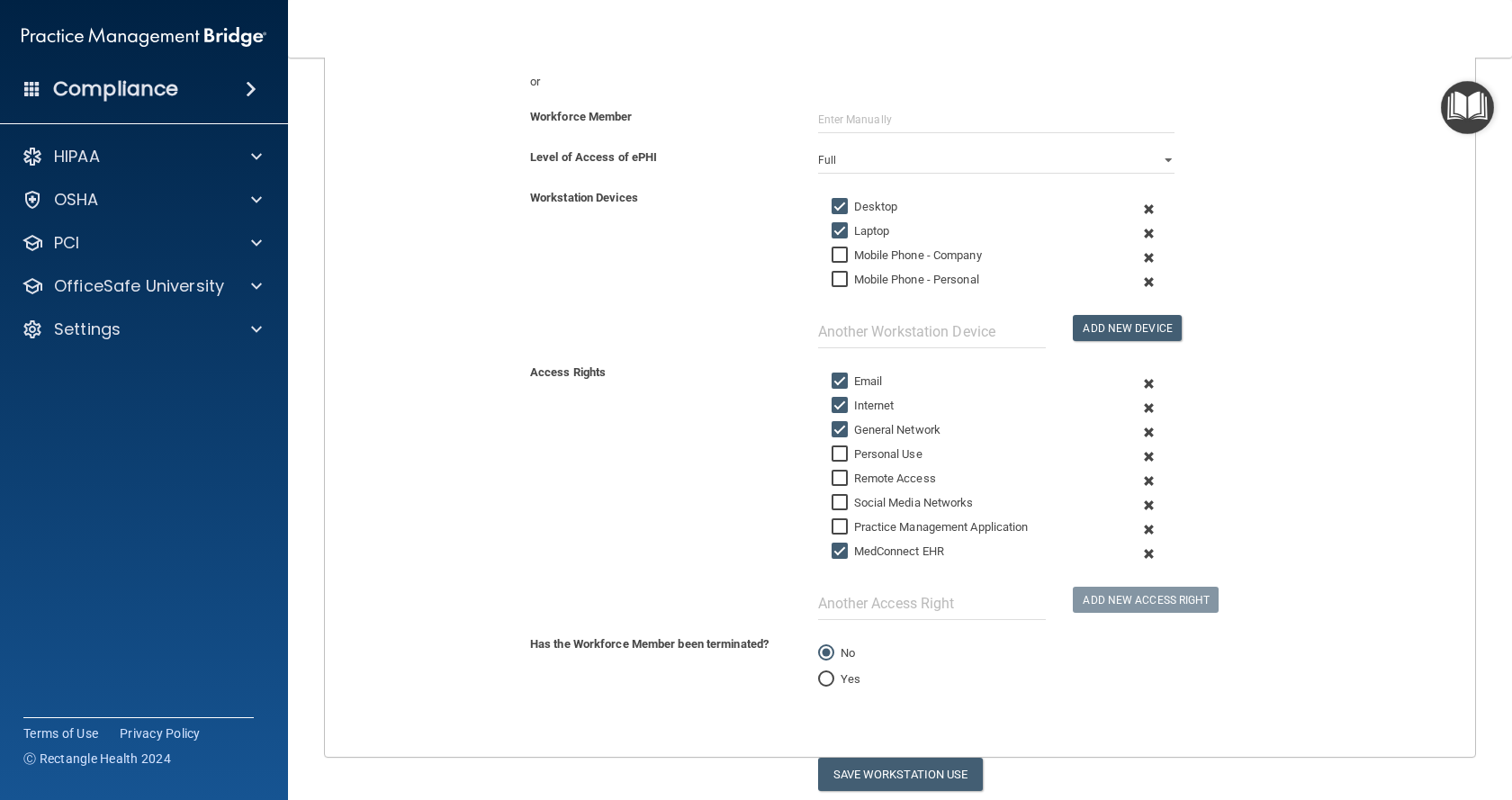
scroll to position [333, 0]
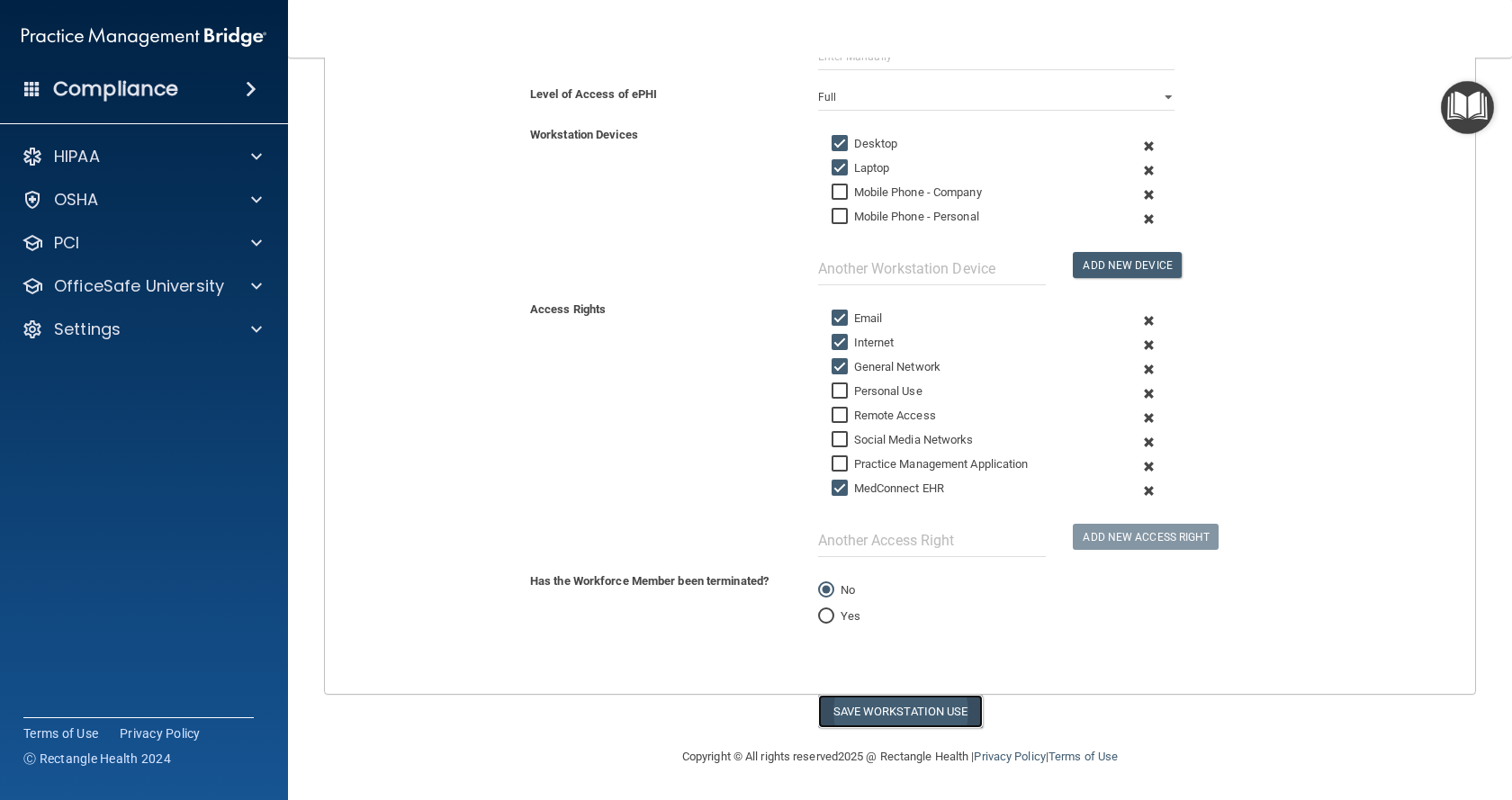
click at [862, 709] on button "Save Workstation Use" at bounding box center [900, 711] width 165 height 34
select select "? string:Full ?"
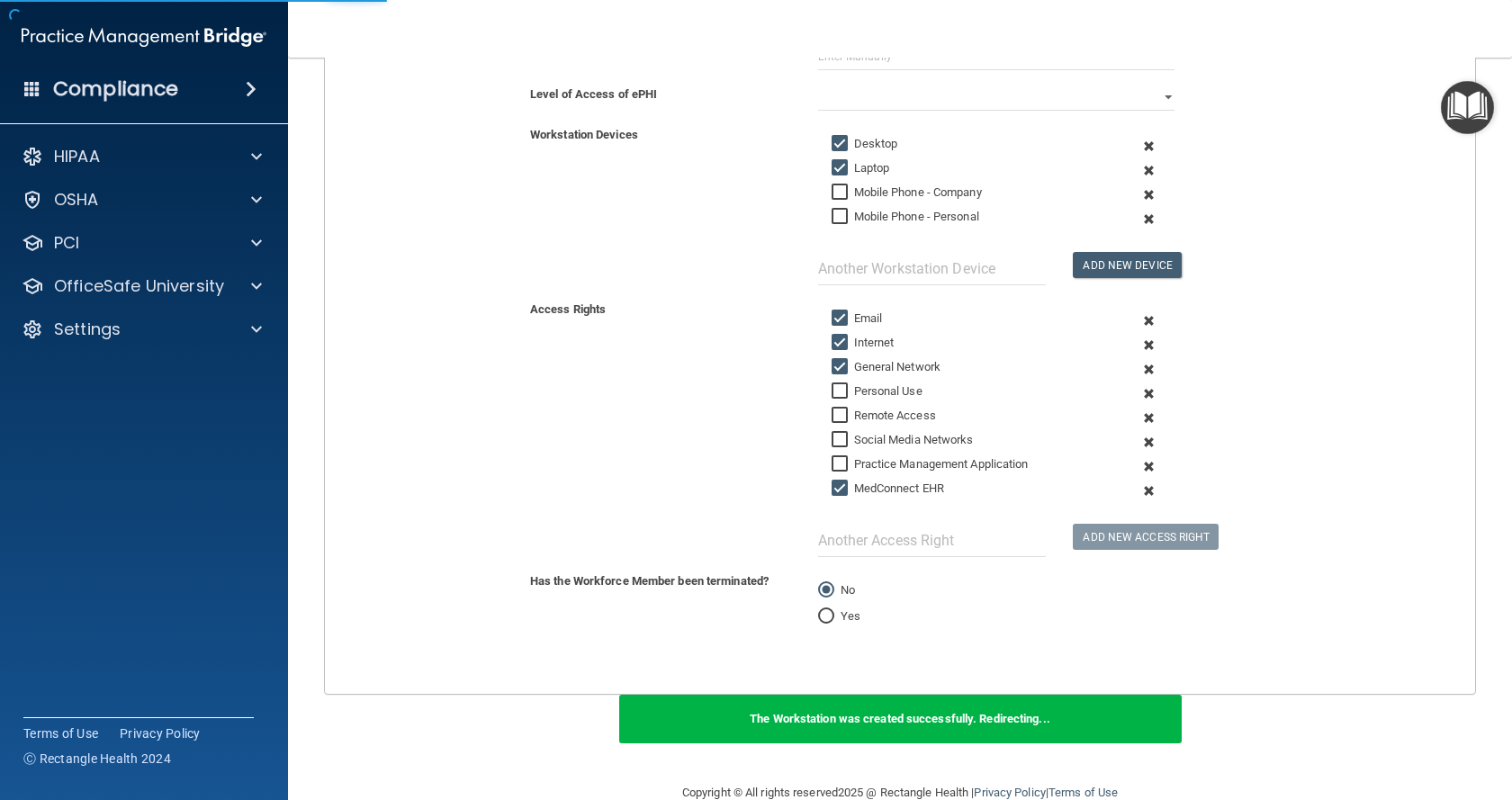
scroll to position [362, 0]
